Goal: Information Seeking & Learning: Learn about a topic

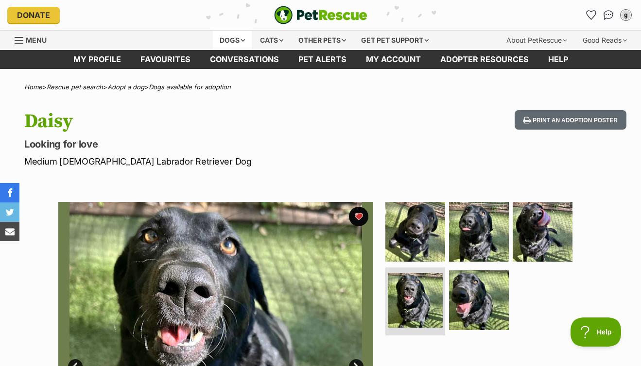
click at [228, 40] on div "Dogs" at bounding box center [232, 40] width 39 height 19
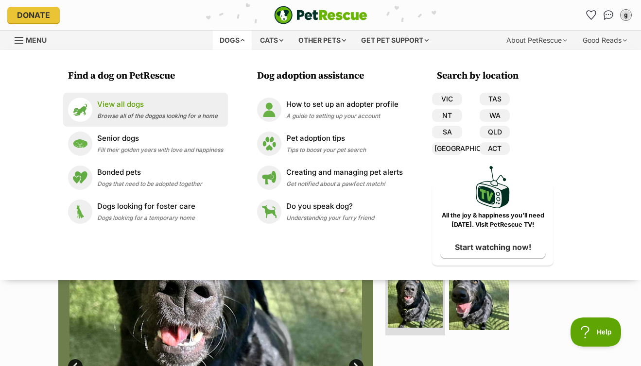
click at [126, 106] on p "View all dogs" at bounding box center [157, 104] width 120 height 11
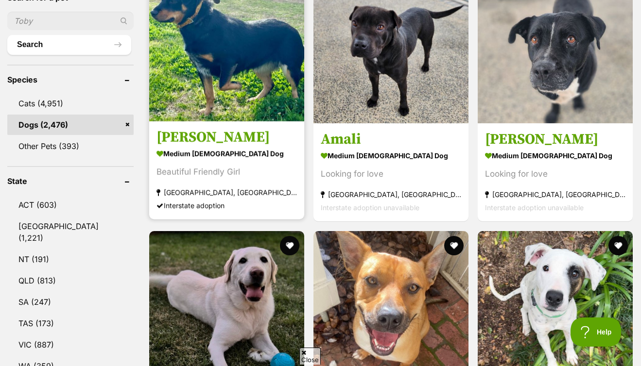
scroll to position [348, 0]
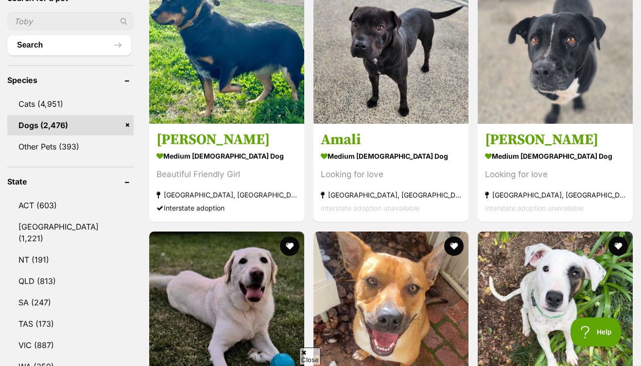
click at [69, 21] on input "text" at bounding box center [70, 21] width 126 height 18
type input "willa"
click at [55, 44] on button "Search" at bounding box center [69, 44] width 124 height 19
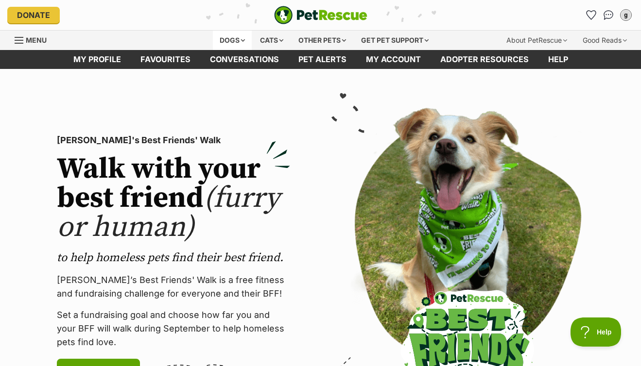
click at [231, 36] on div "Dogs" at bounding box center [232, 40] width 39 height 19
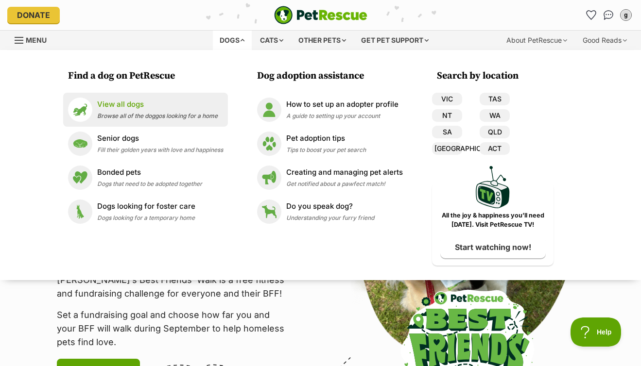
click at [119, 114] on span "Browse all of the doggos looking for a home" at bounding box center [157, 115] width 120 height 7
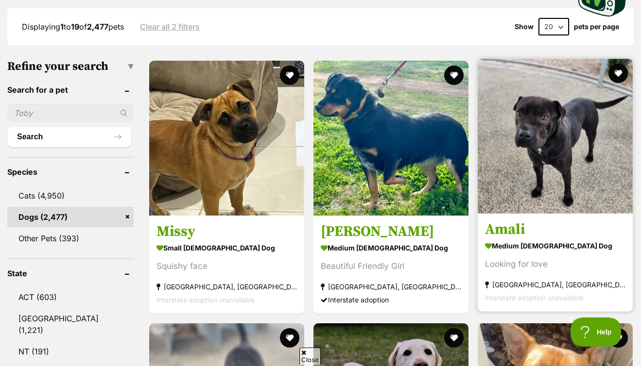
scroll to position [391, 0]
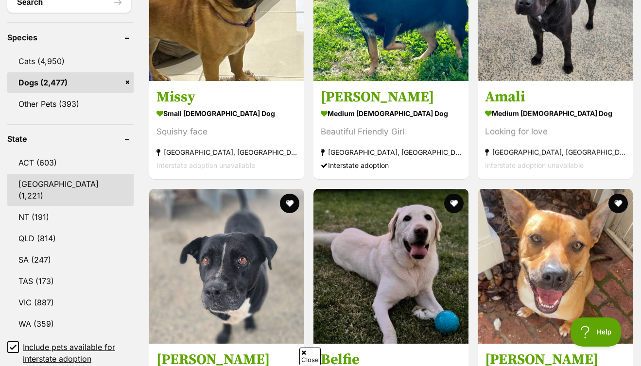
click at [79, 186] on link "NSW (1,221)" at bounding box center [70, 190] width 126 height 32
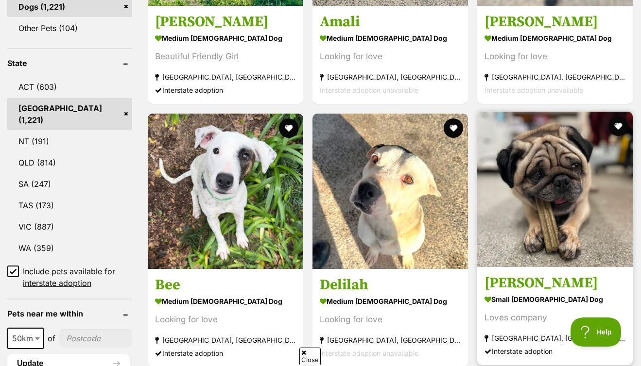
click at [477, 131] on img at bounding box center [554, 189] width 155 height 155
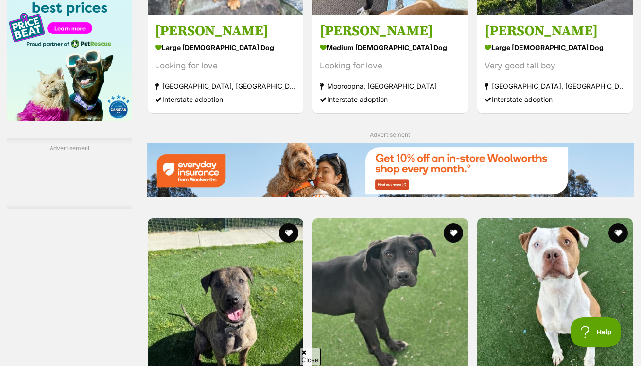
scroll to position [1605, 0]
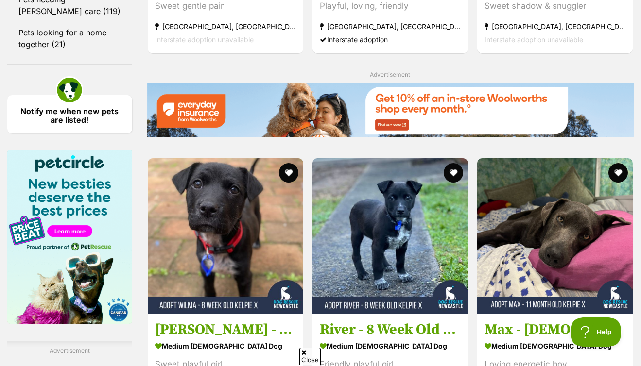
scroll to position [1538, 0]
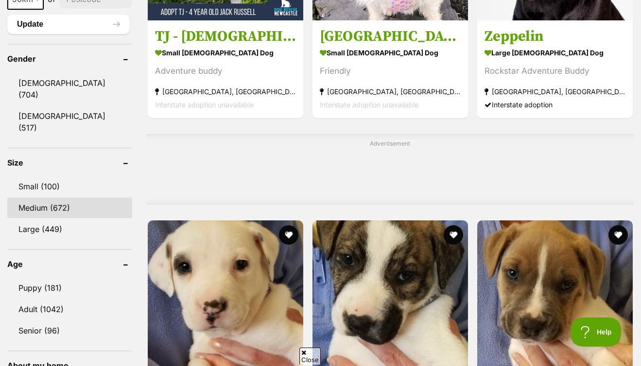
scroll to position [758, 0]
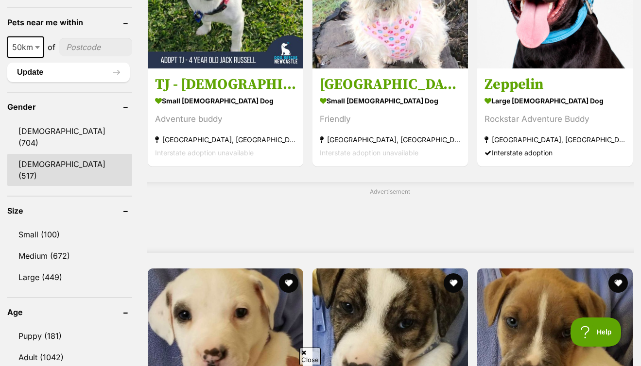
click at [56, 154] on link "[DEMOGRAPHIC_DATA] (517)" at bounding box center [69, 170] width 125 height 32
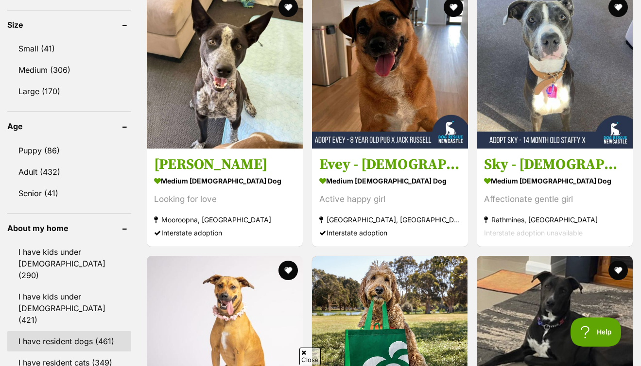
scroll to position [1019, 0]
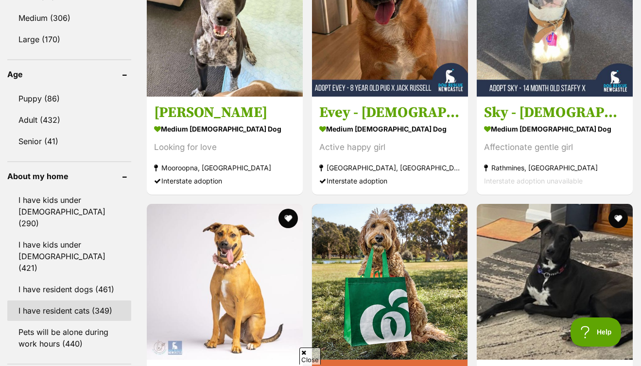
click at [81, 301] on link "I have resident cats (349)" at bounding box center [69, 311] width 124 height 20
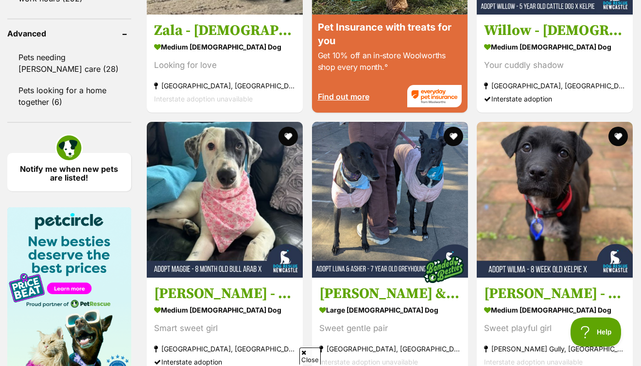
scroll to position [1679, 0]
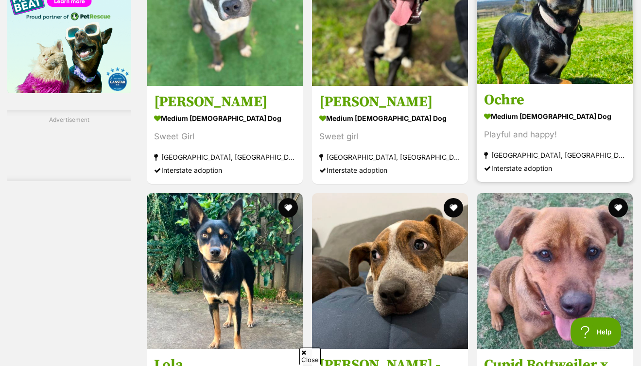
scroll to position [1720, 0]
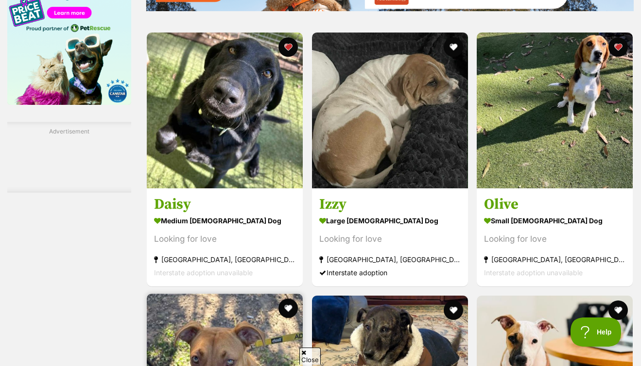
scroll to position [1650, 0]
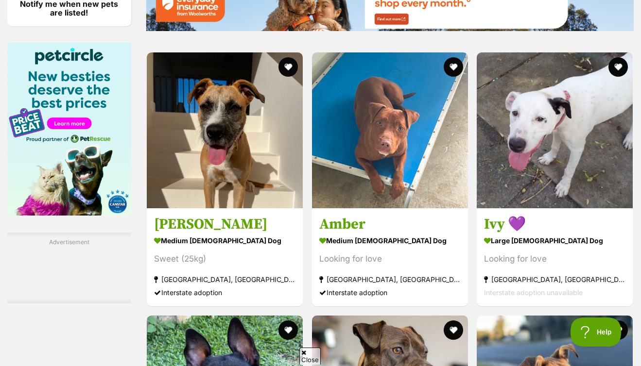
scroll to position [1540, 0]
